Goal: Task Accomplishment & Management: Manage account settings

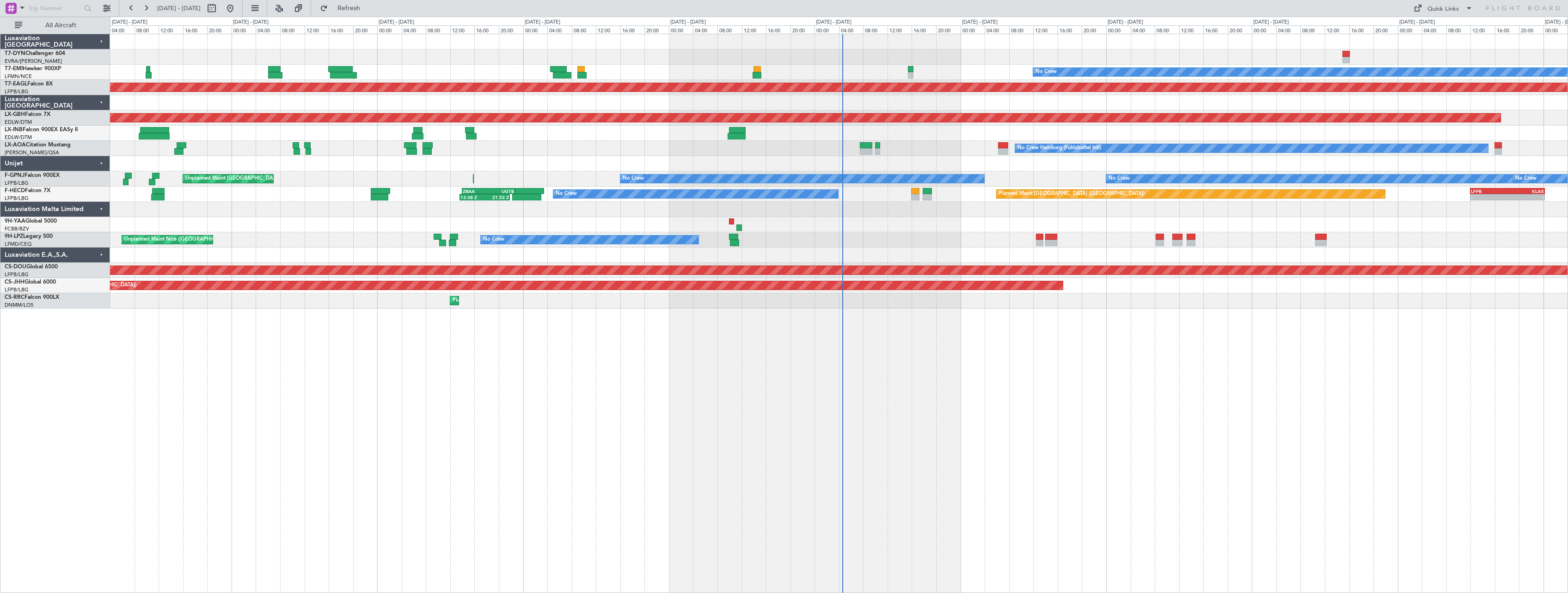
click at [606, 317] on div "Planned Maint No Crew Planned Maint [GEOGRAPHIC_DATA] (Al Maktoum Intl) Planned…" at bounding box center [839, 313] width 1458 height 560
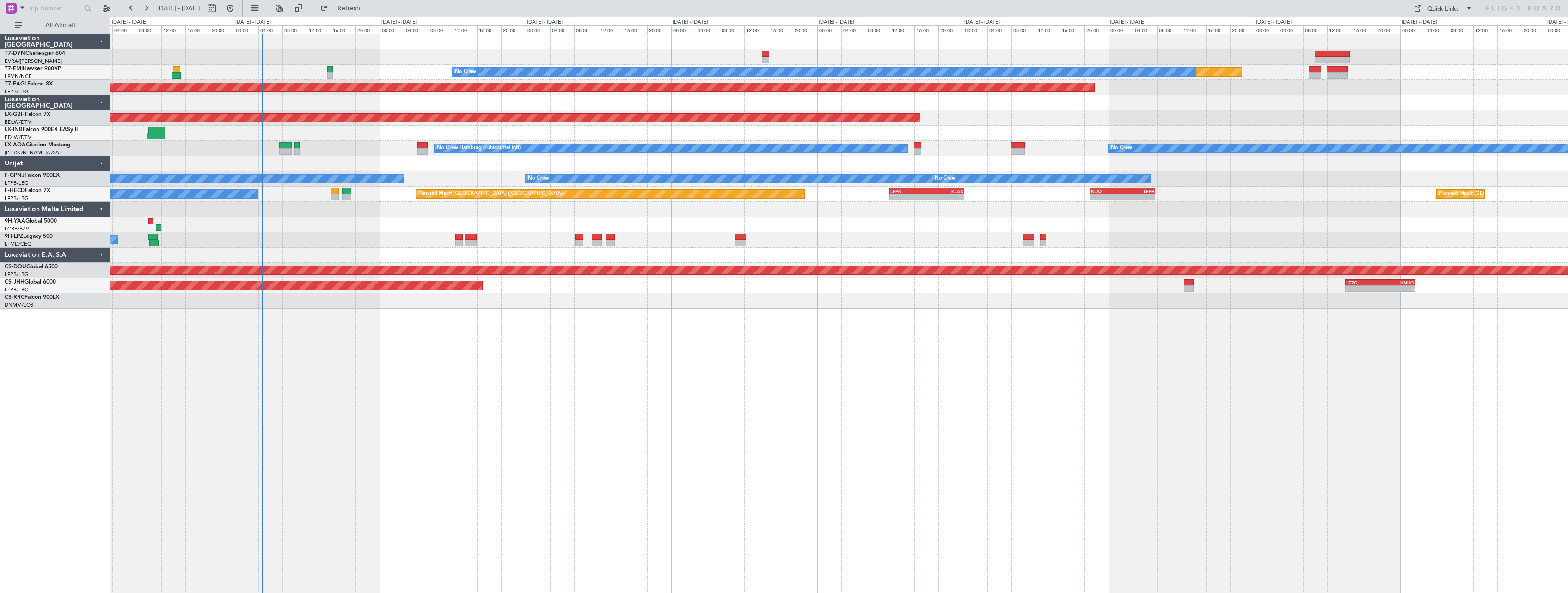
click at [555, 381] on div "Planned Maint No Crew Planned Maint [GEOGRAPHIC_DATA] (Al Maktoum Intl) Planned…" at bounding box center [839, 313] width 1458 height 560
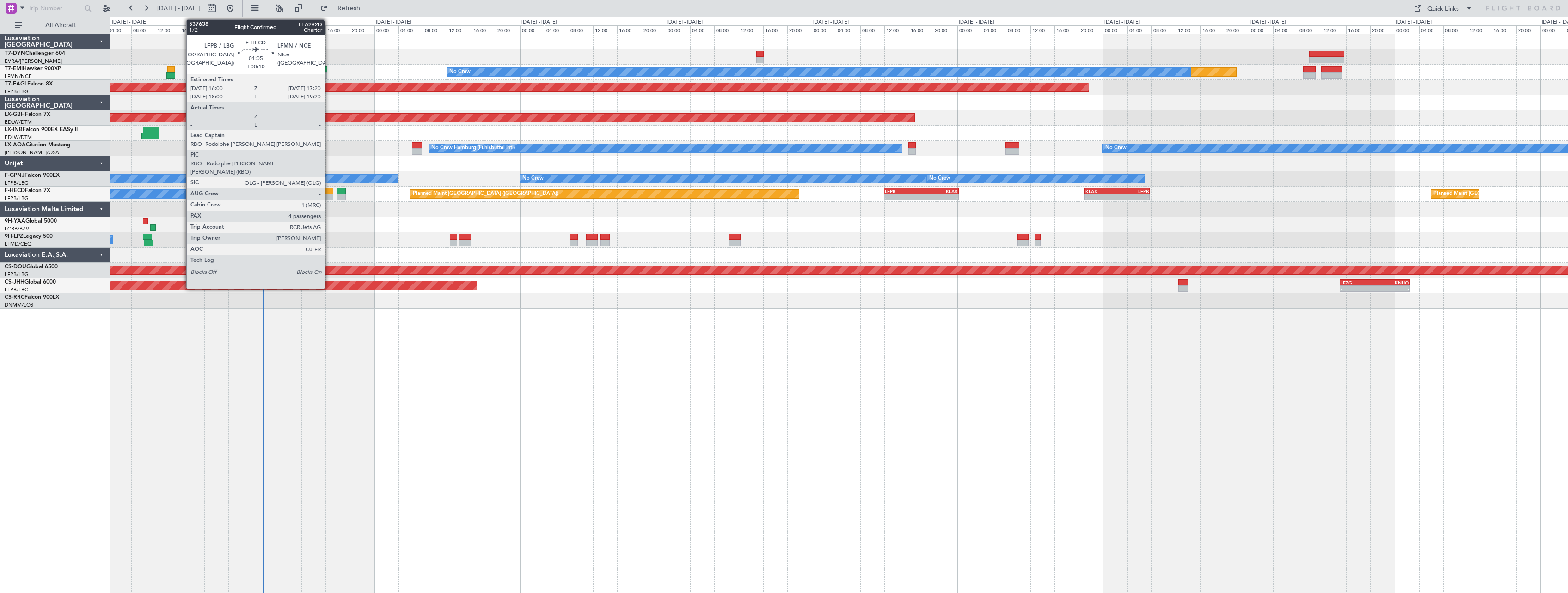
click at [329, 189] on div at bounding box center [329, 191] width 9 height 7
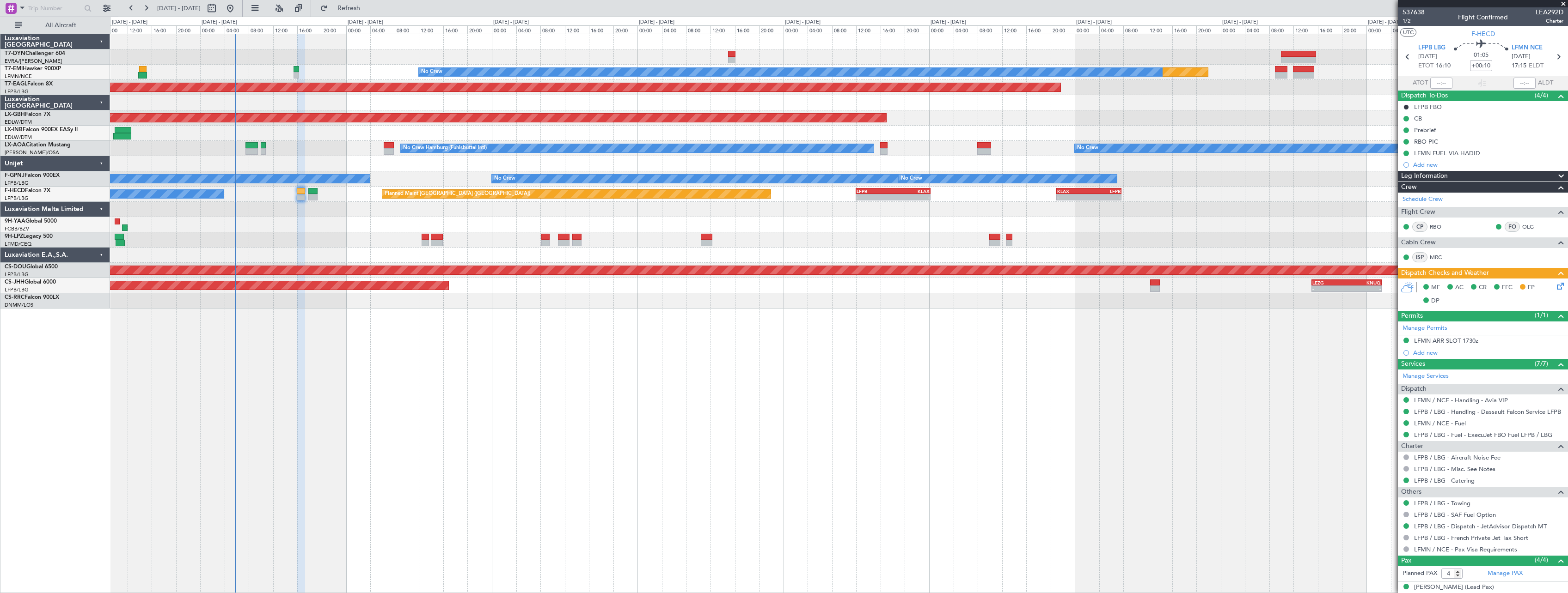
click at [314, 255] on div at bounding box center [839, 255] width 1457 height 15
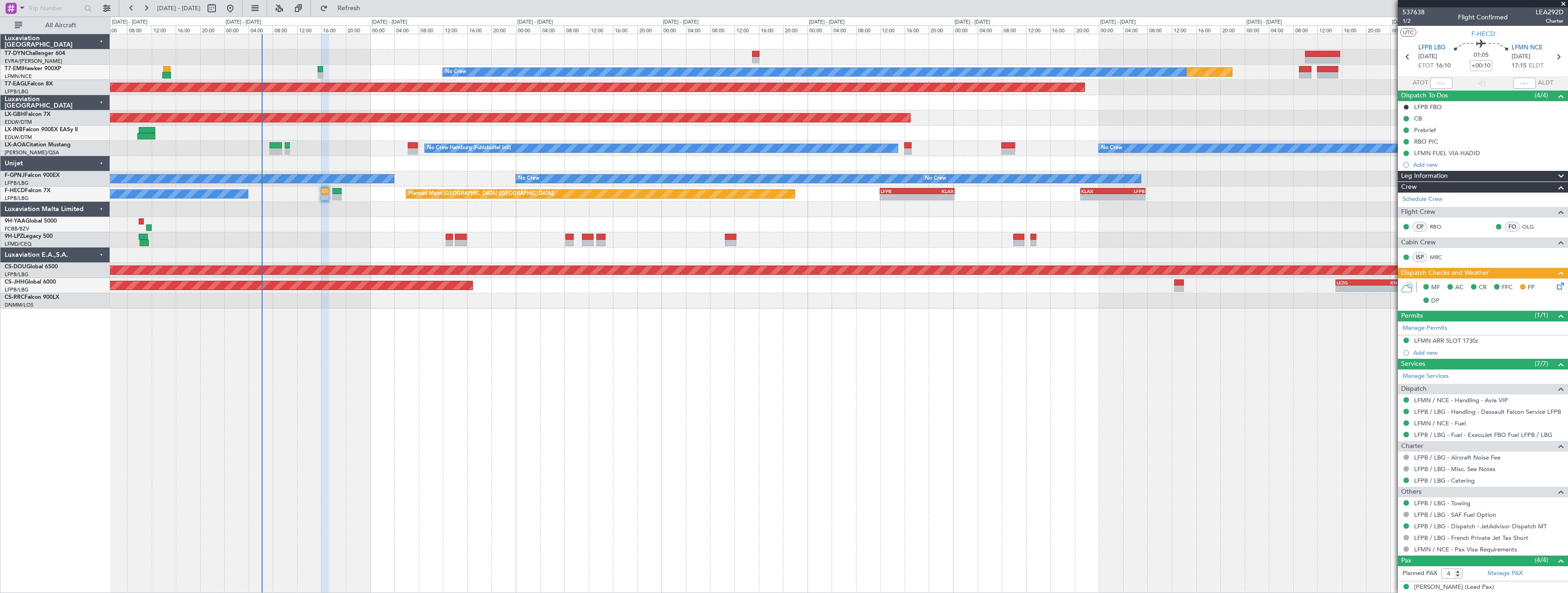
scroll to position [71, 0]
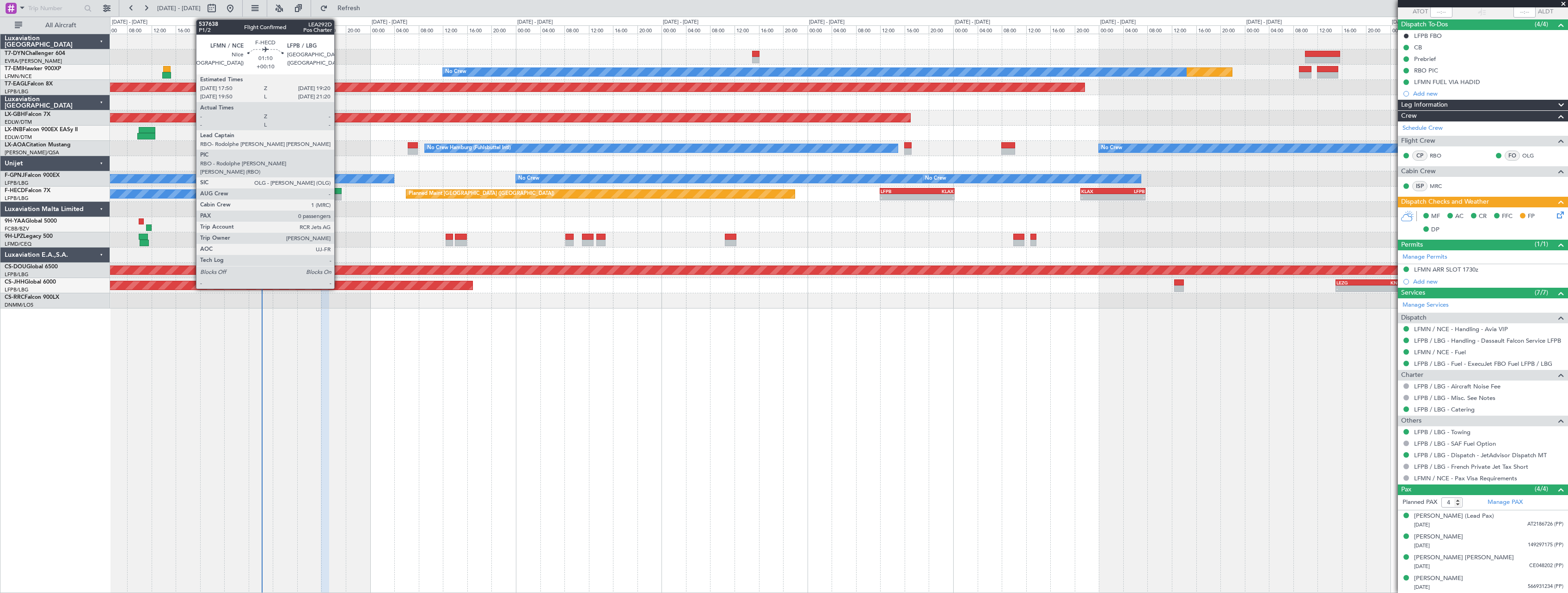
click at [338, 195] on div at bounding box center [337, 197] width 9 height 7
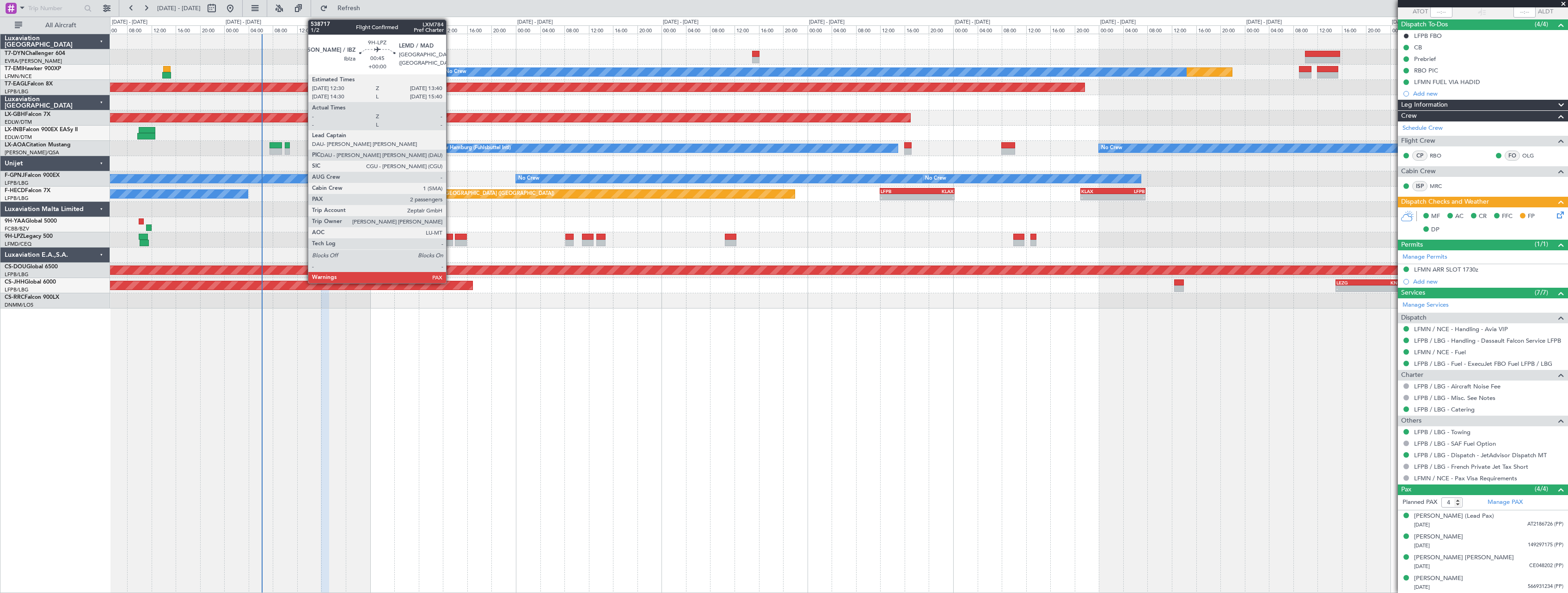
click at [449, 237] on div at bounding box center [449, 237] width 7 height 7
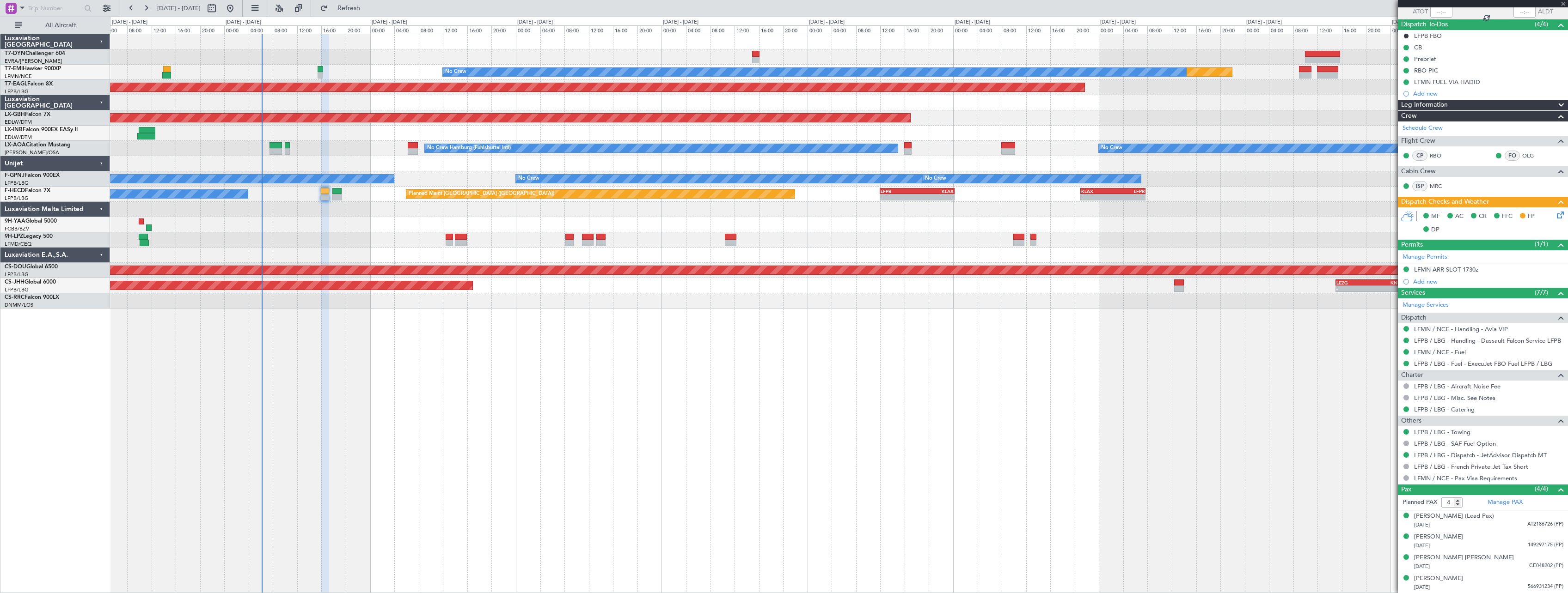
type input "2"
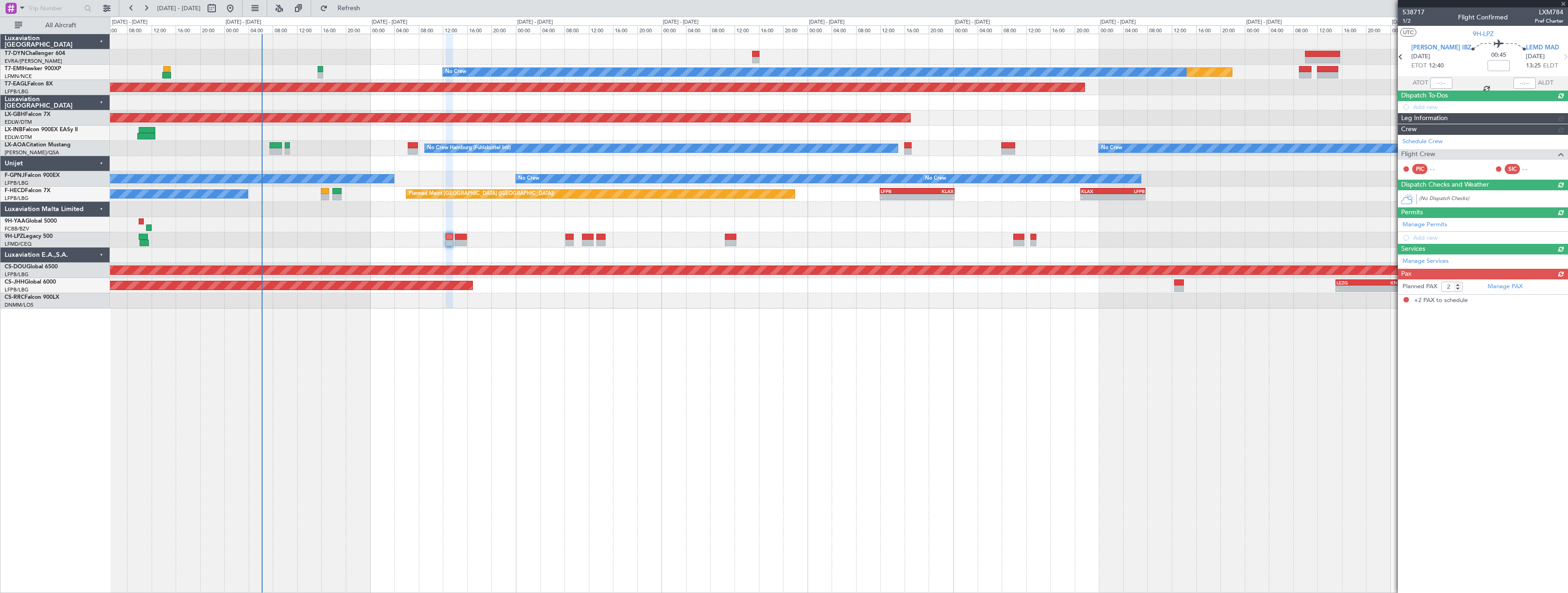
scroll to position [0, 0]
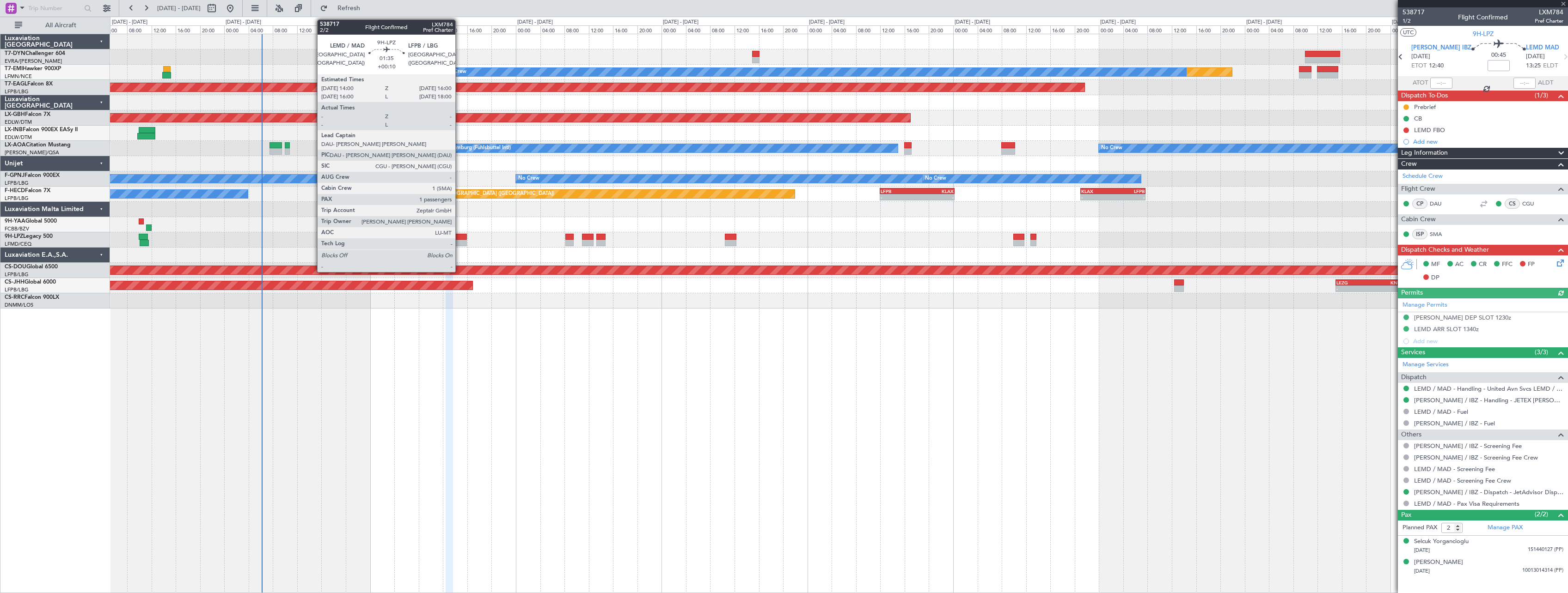
click at [460, 241] on div at bounding box center [461, 243] width 13 height 7
click at [458, 239] on div at bounding box center [461, 237] width 13 height 7
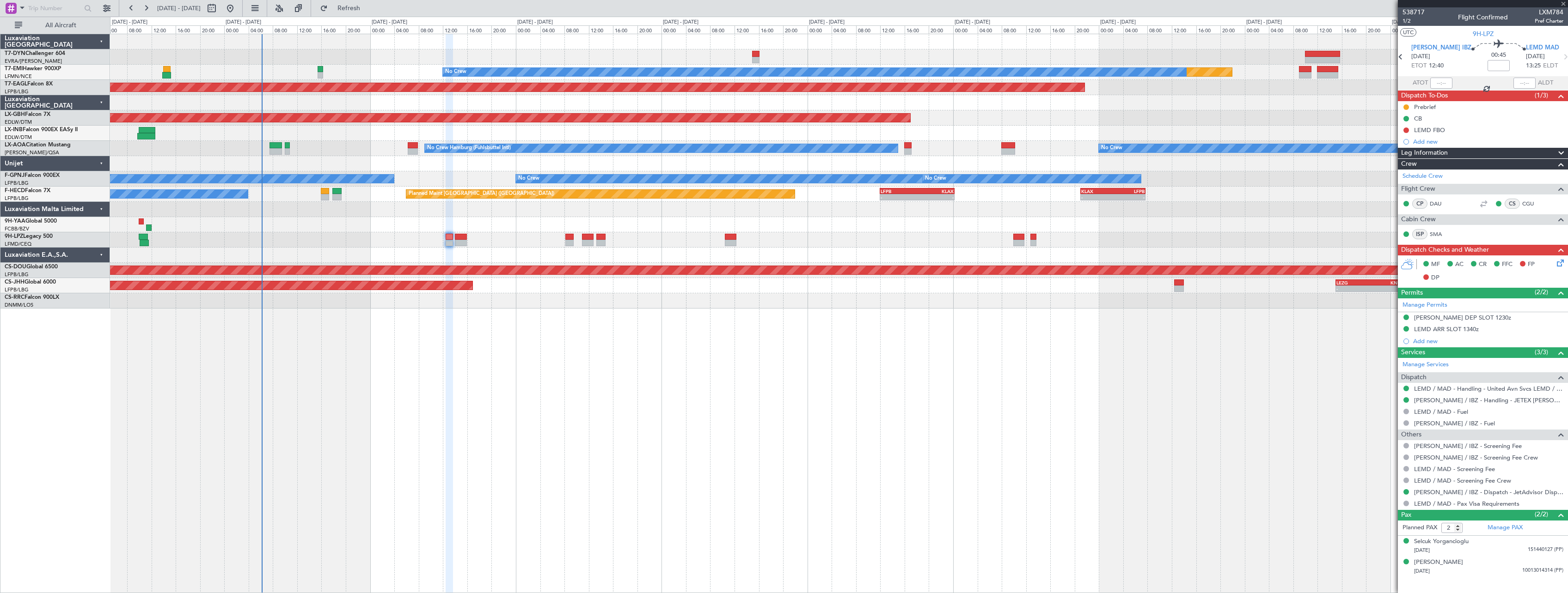
type input "+00:10"
type input "1"
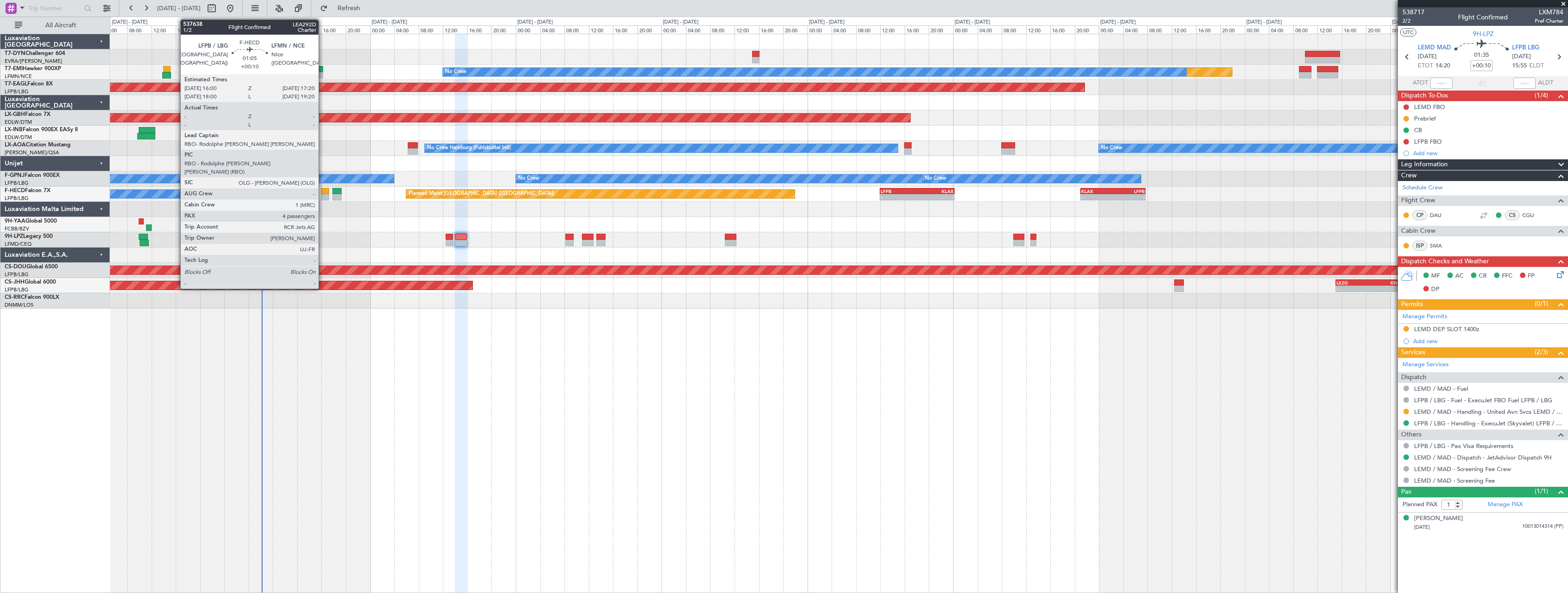
click at [323, 192] on div at bounding box center [325, 191] width 9 height 7
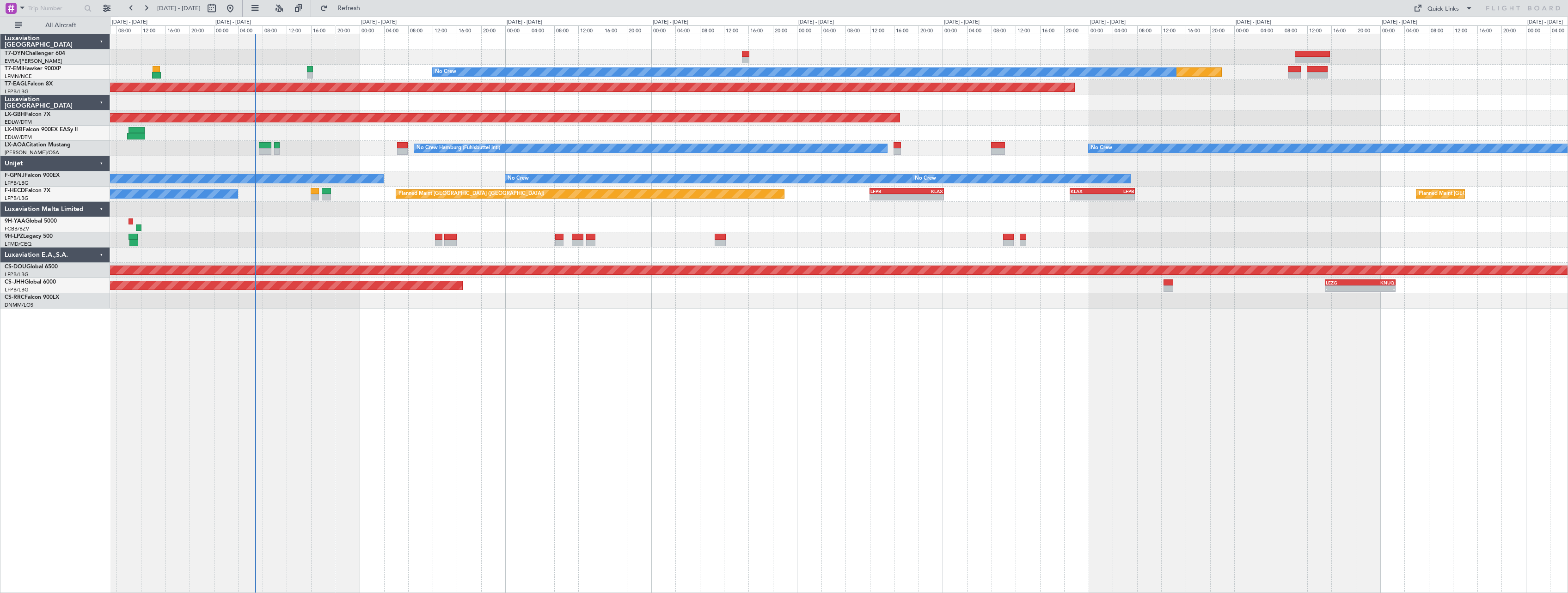
click at [637, 491] on div "Planned Maint No Crew Planned Maint [GEOGRAPHIC_DATA] (Al Maktoum Intl) Planned…" at bounding box center [839, 313] width 1458 height 560
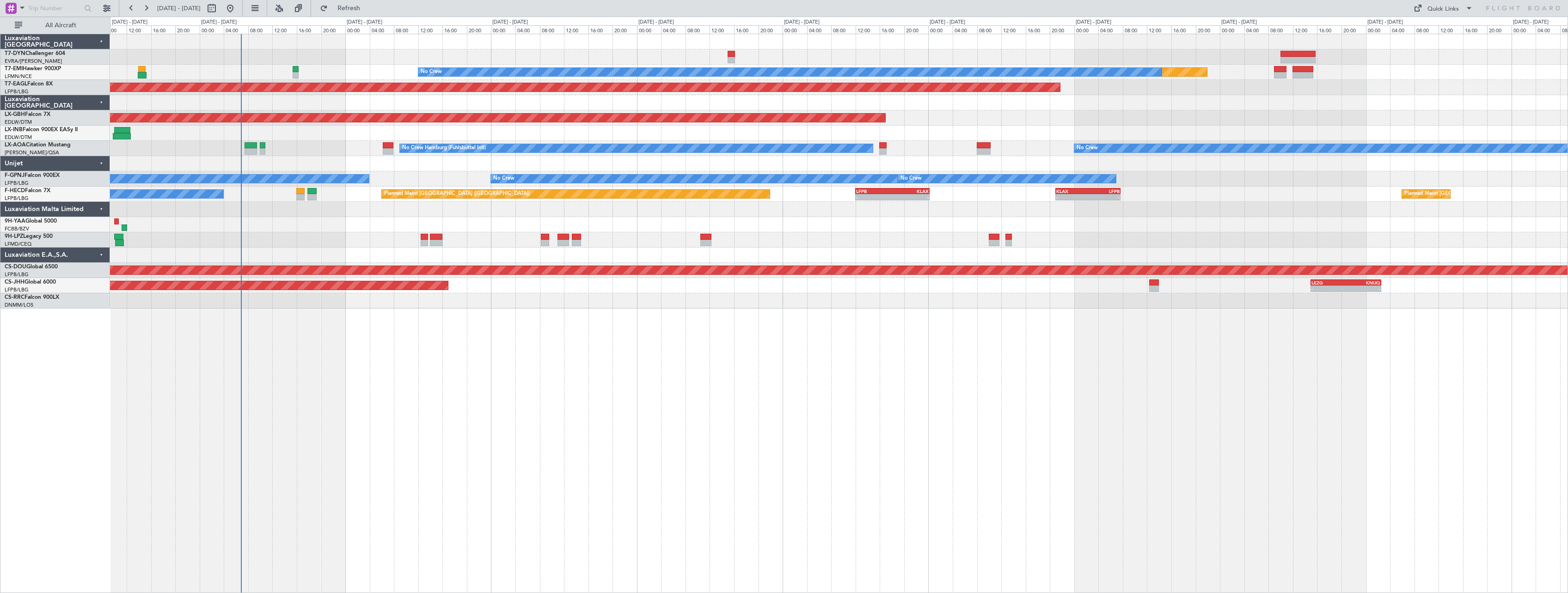
click at [637, 491] on div "Planned Maint No Crew Planned Maint [GEOGRAPHIC_DATA] (Al Maktoum Intl) Planned…" at bounding box center [839, 313] width 1458 height 560
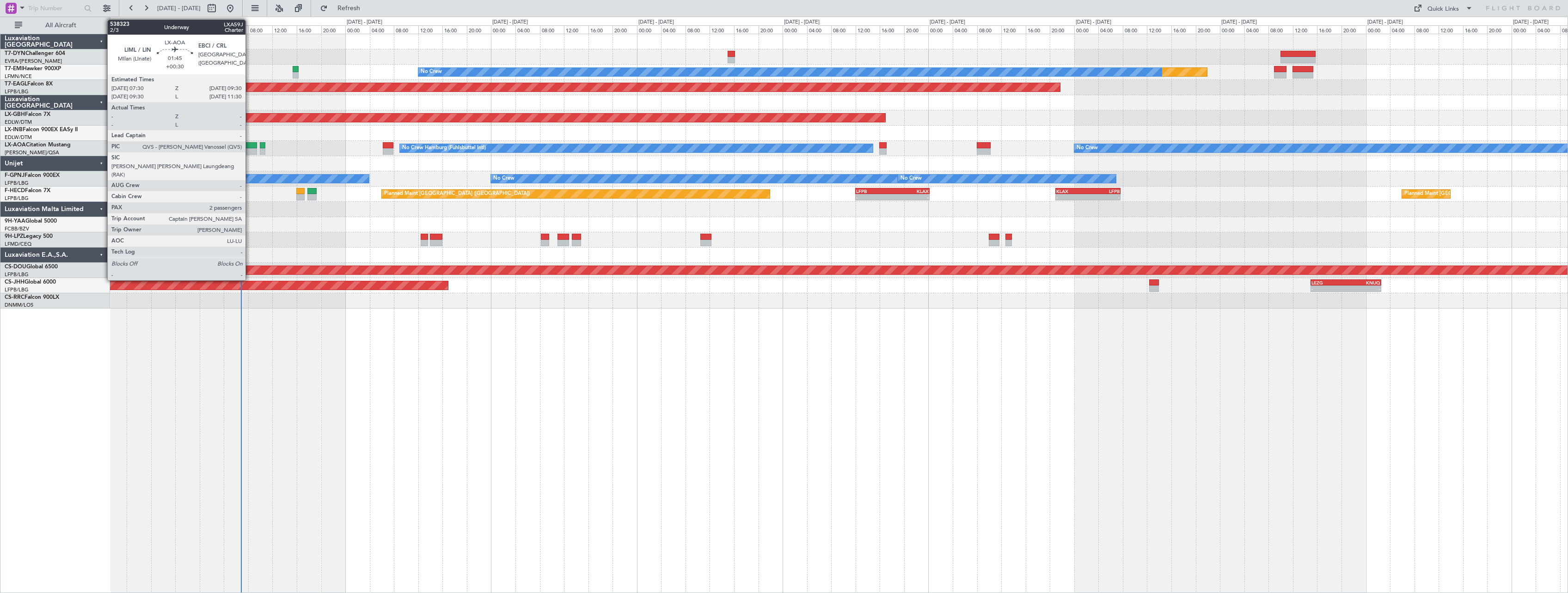
click at [250, 153] on div at bounding box center [251, 151] width 13 height 7
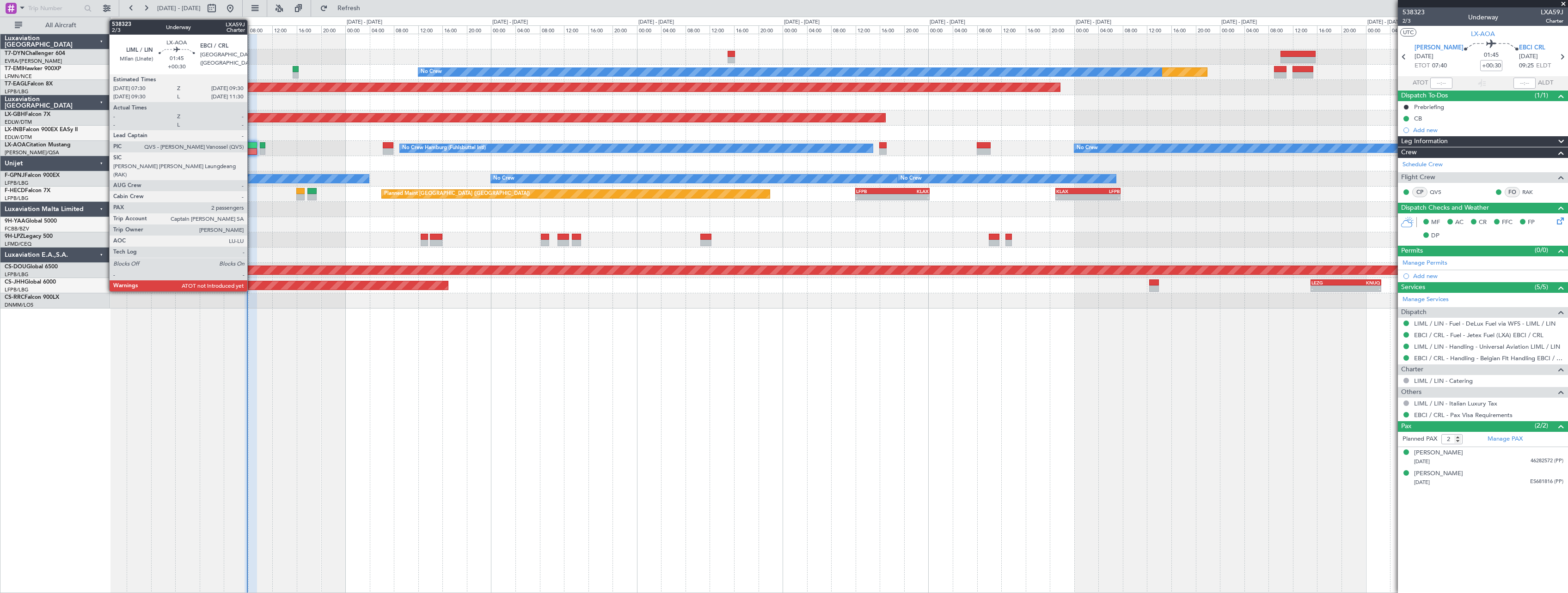
click at [251, 143] on div at bounding box center [251, 145] width 13 height 7
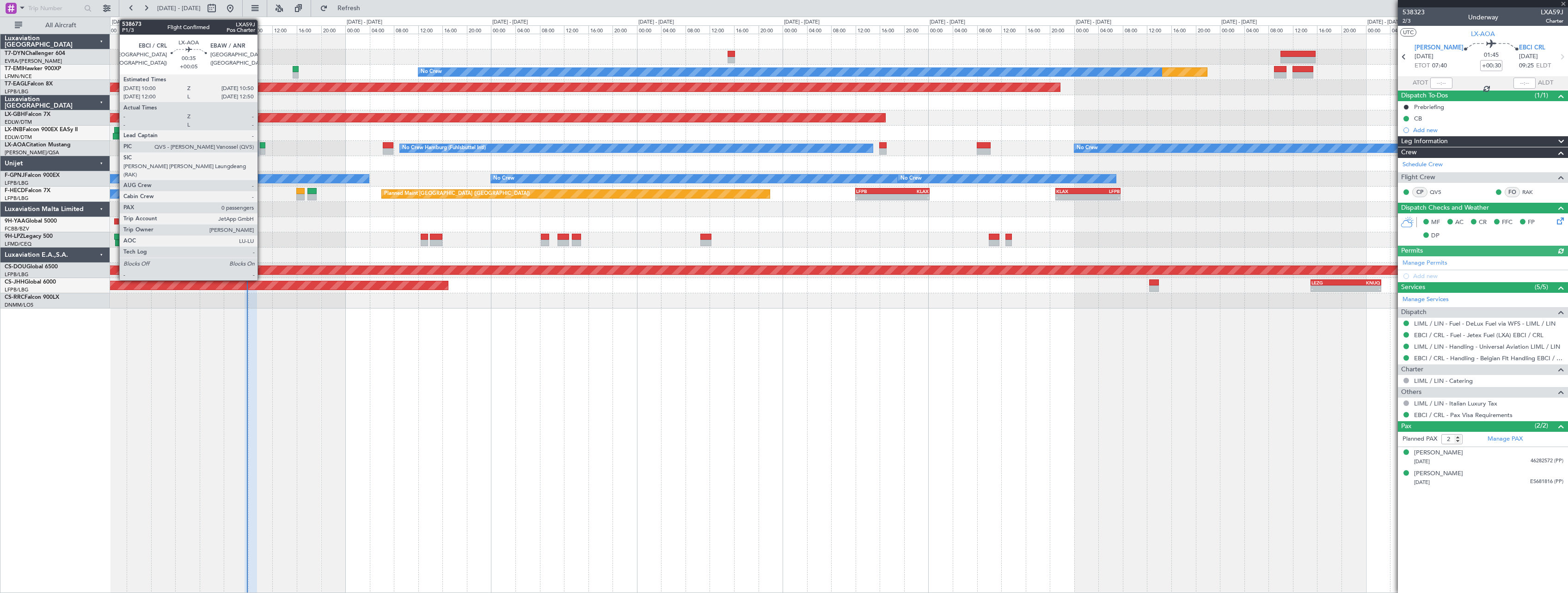
click at [262, 147] on div at bounding box center [262, 145] width 5 height 7
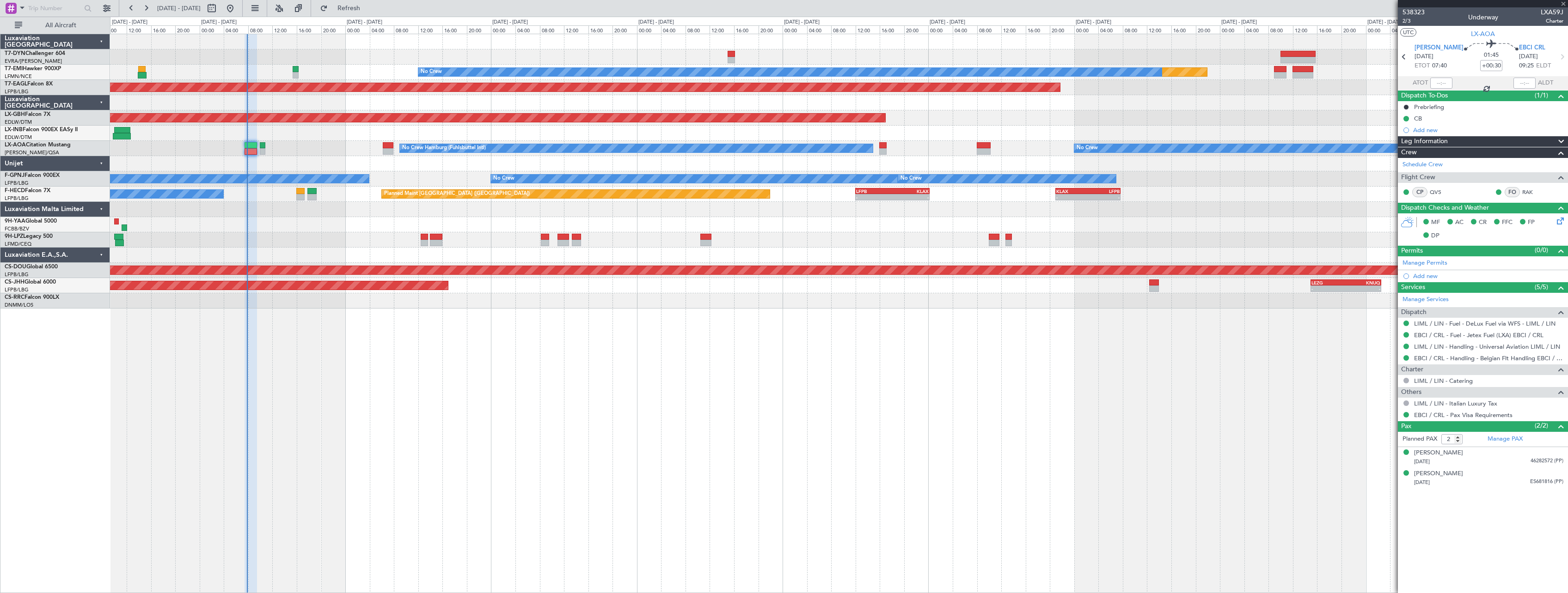
type input "+00:05"
type input "0"
